Goal: Task Accomplishment & Management: Use online tool/utility

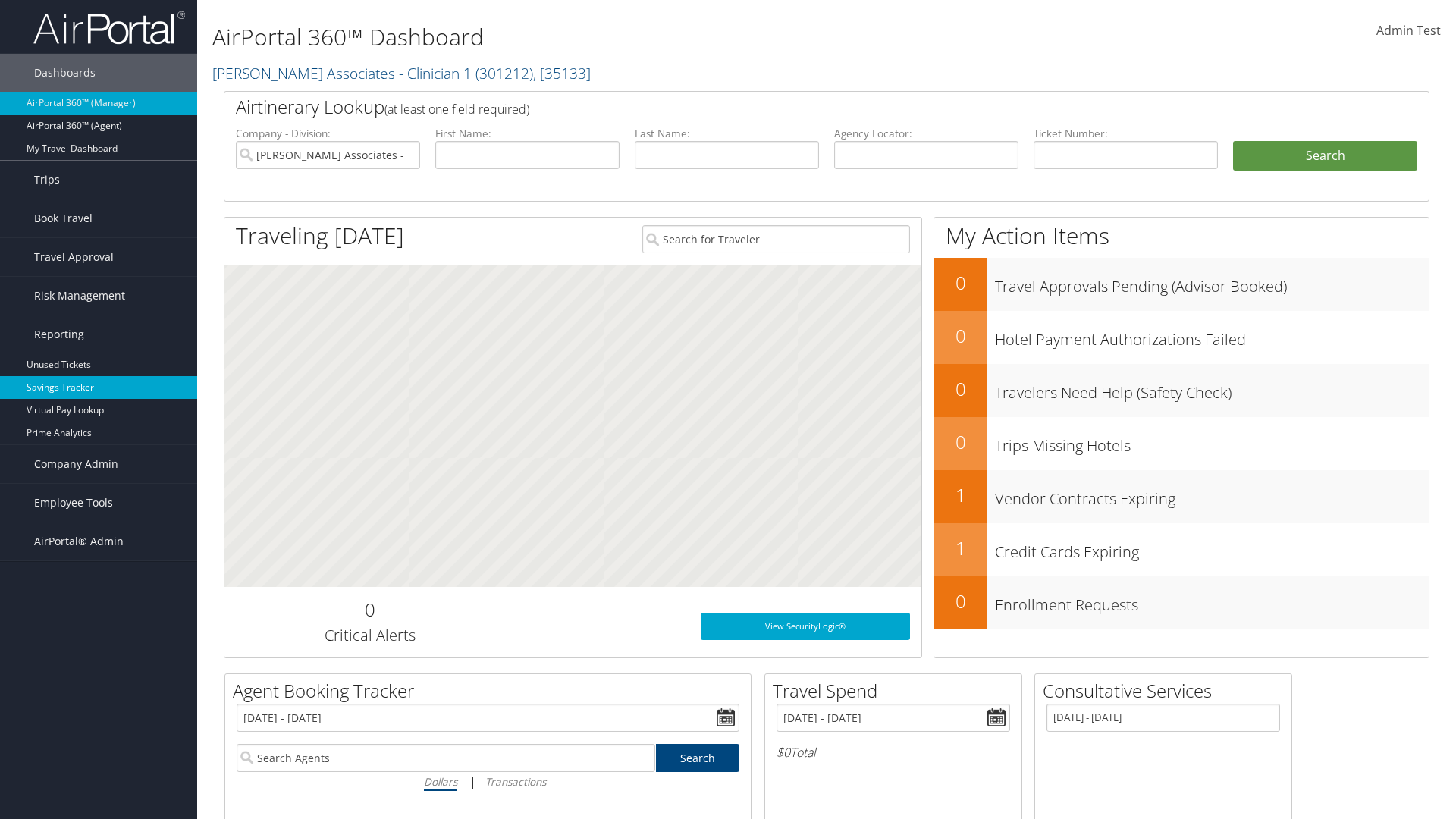
click at [98, 387] on link "Savings Tracker" at bounding box center [98, 388] width 197 height 23
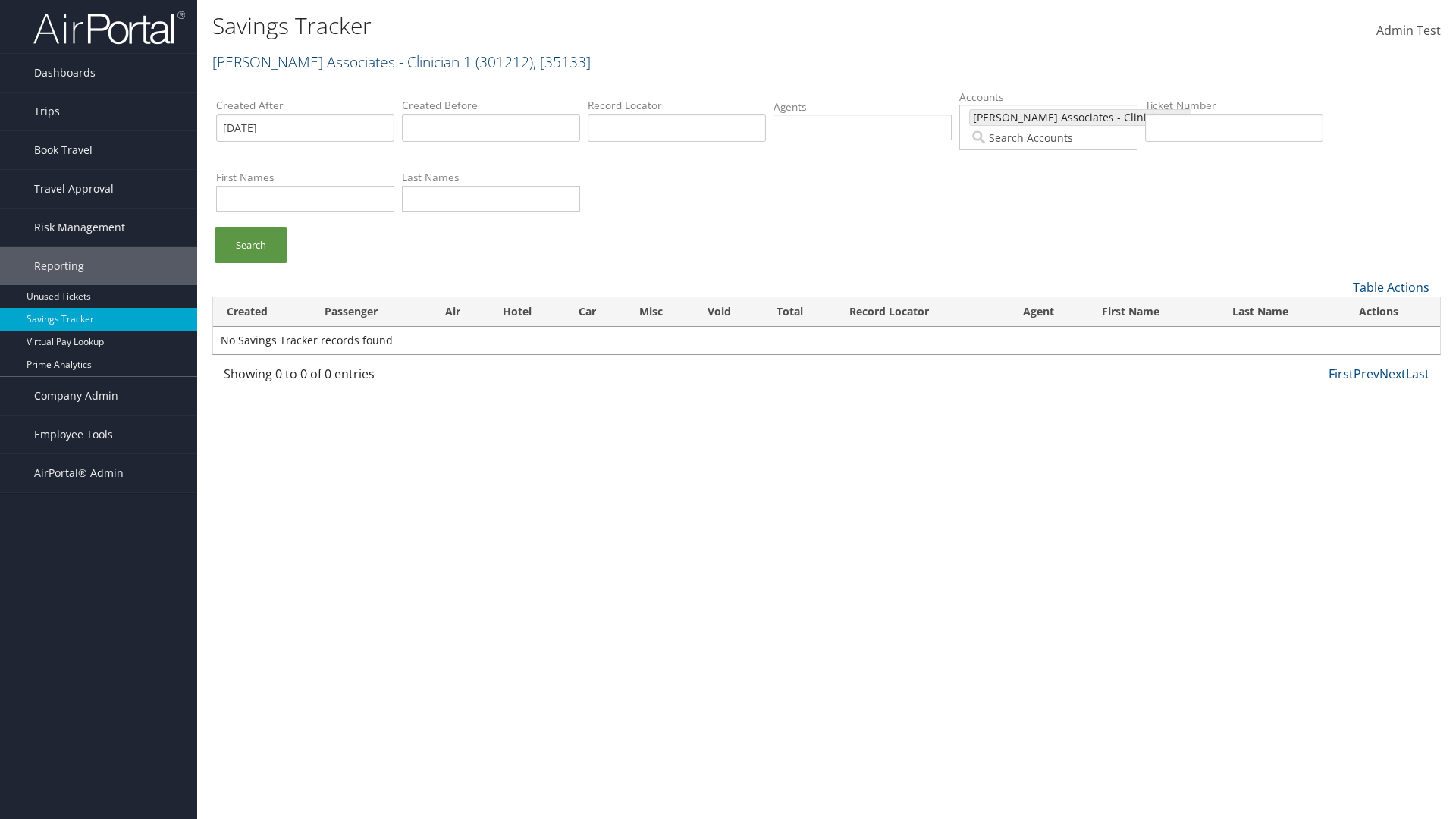
click at [307, 62] on link "[PERSON_NAME] Associates - Clinician 1 ( 301212 ) , [ 35133 ]" at bounding box center [401, 62] width 378 height 20
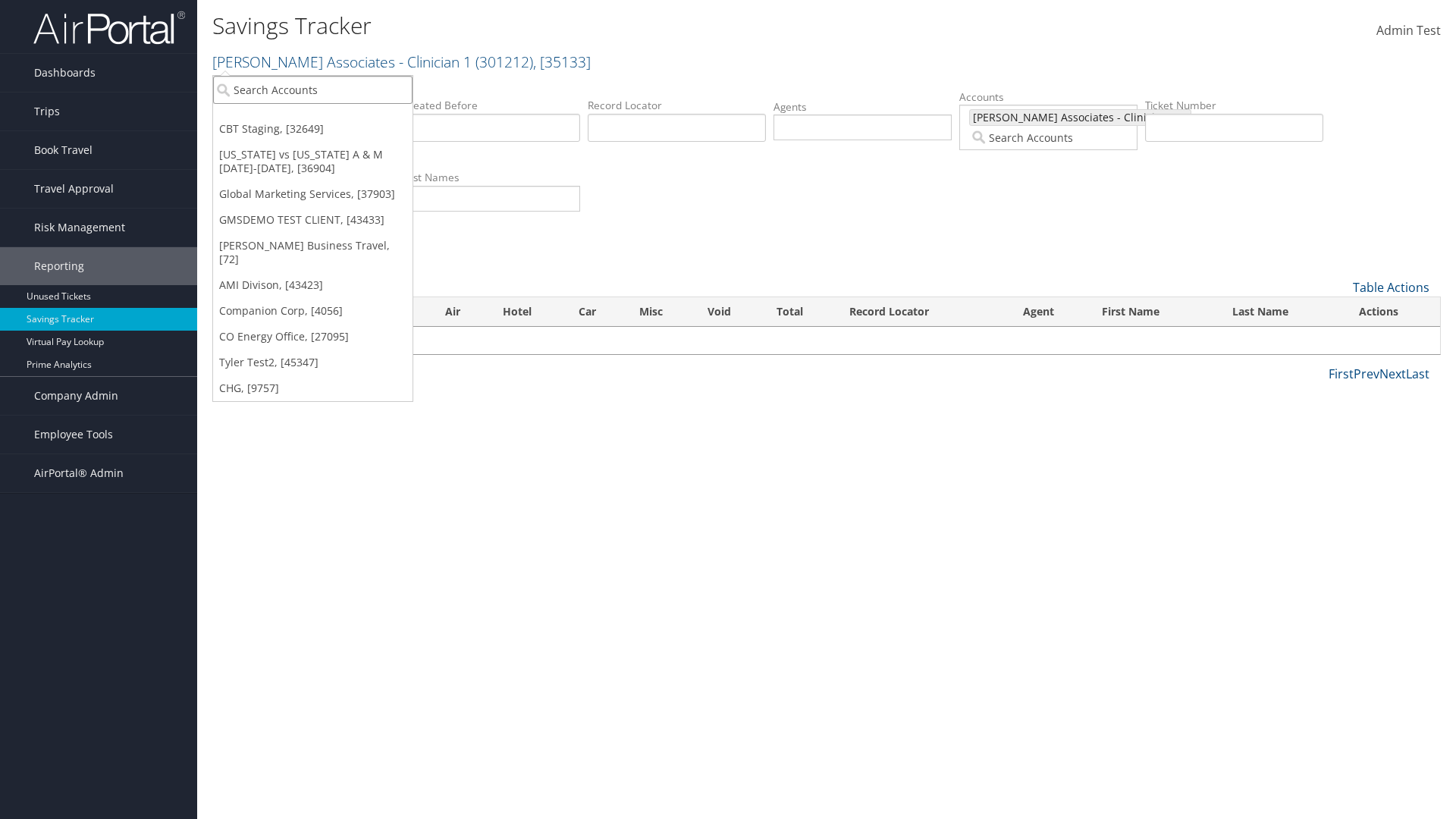
click at [312, 90] on input "search" at bounding box center [312, 90] width 199 height 28
type input "Global Marketing Services"
click at [326, 118] on div "Global Marketing Services (301946), [37903]" at bounding box center [327, 118] width 245 height 13
